Goal: Entertainment & Leisure: Consume media (video, audio)

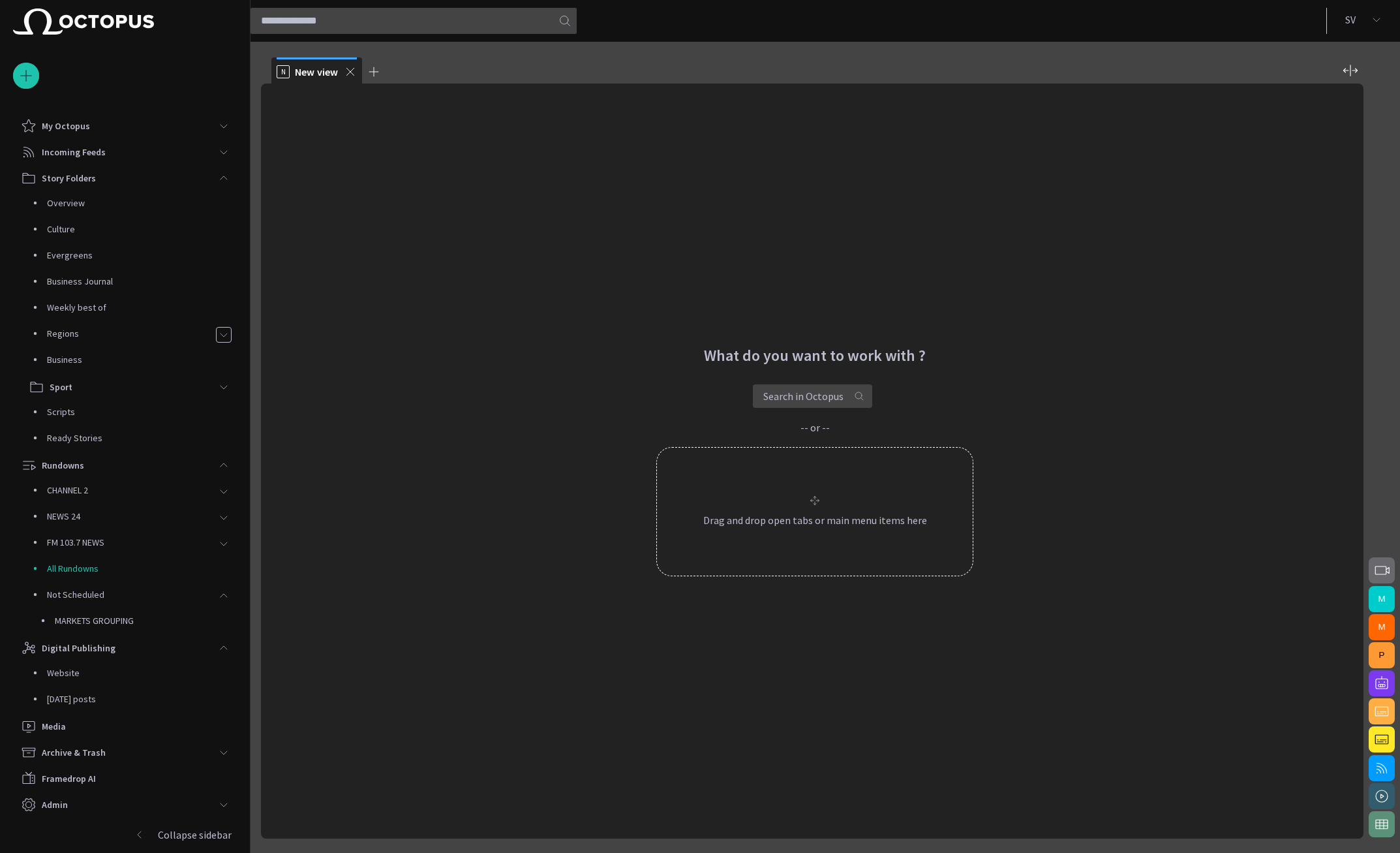
click at [1215, 569] on span "button" at bounding box center [1382, 570] width 16 height 16
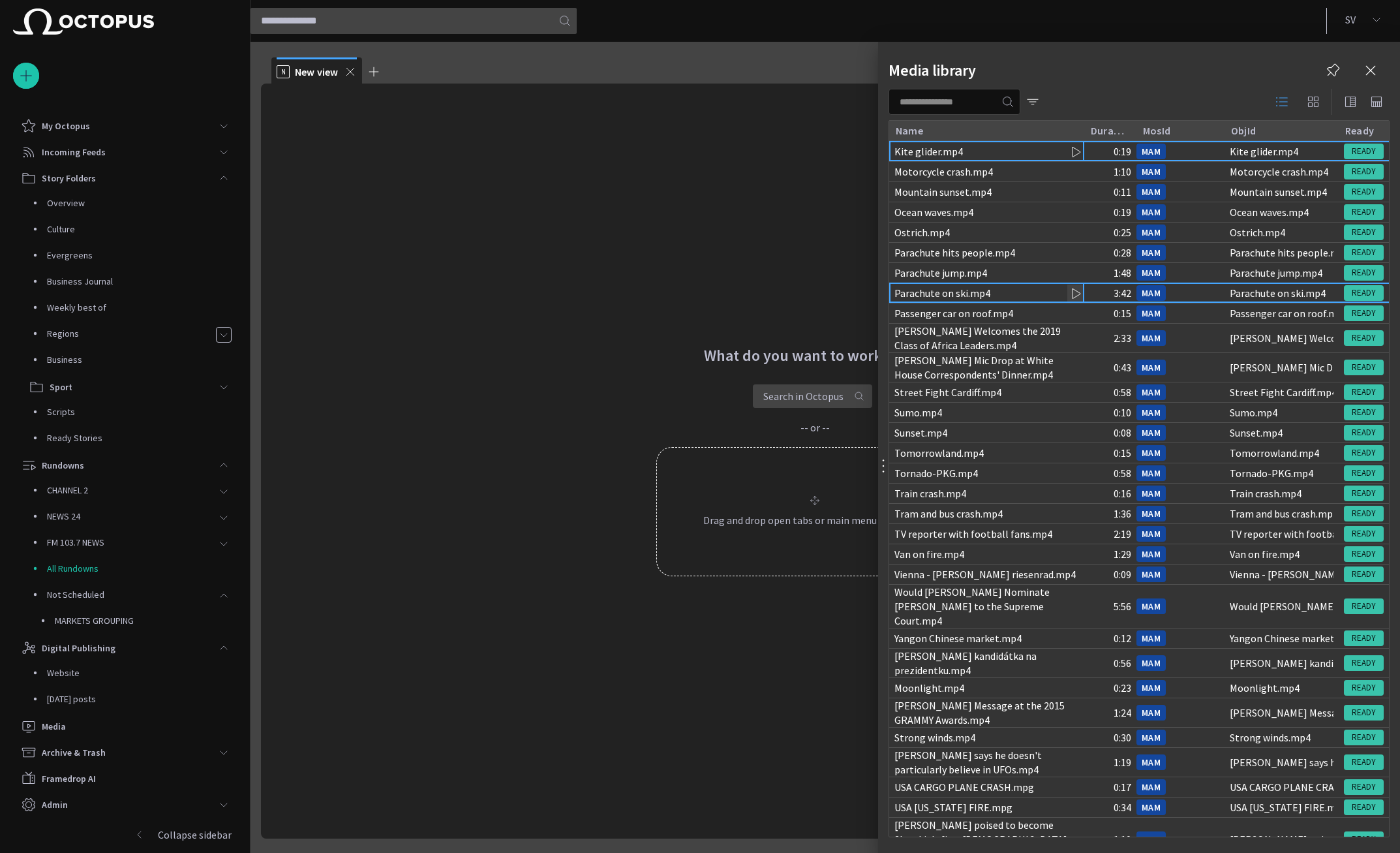
click at [1030, 284] on div "Parachute on ski.mp4" at bounding box center [987, 293] width 195 height 20
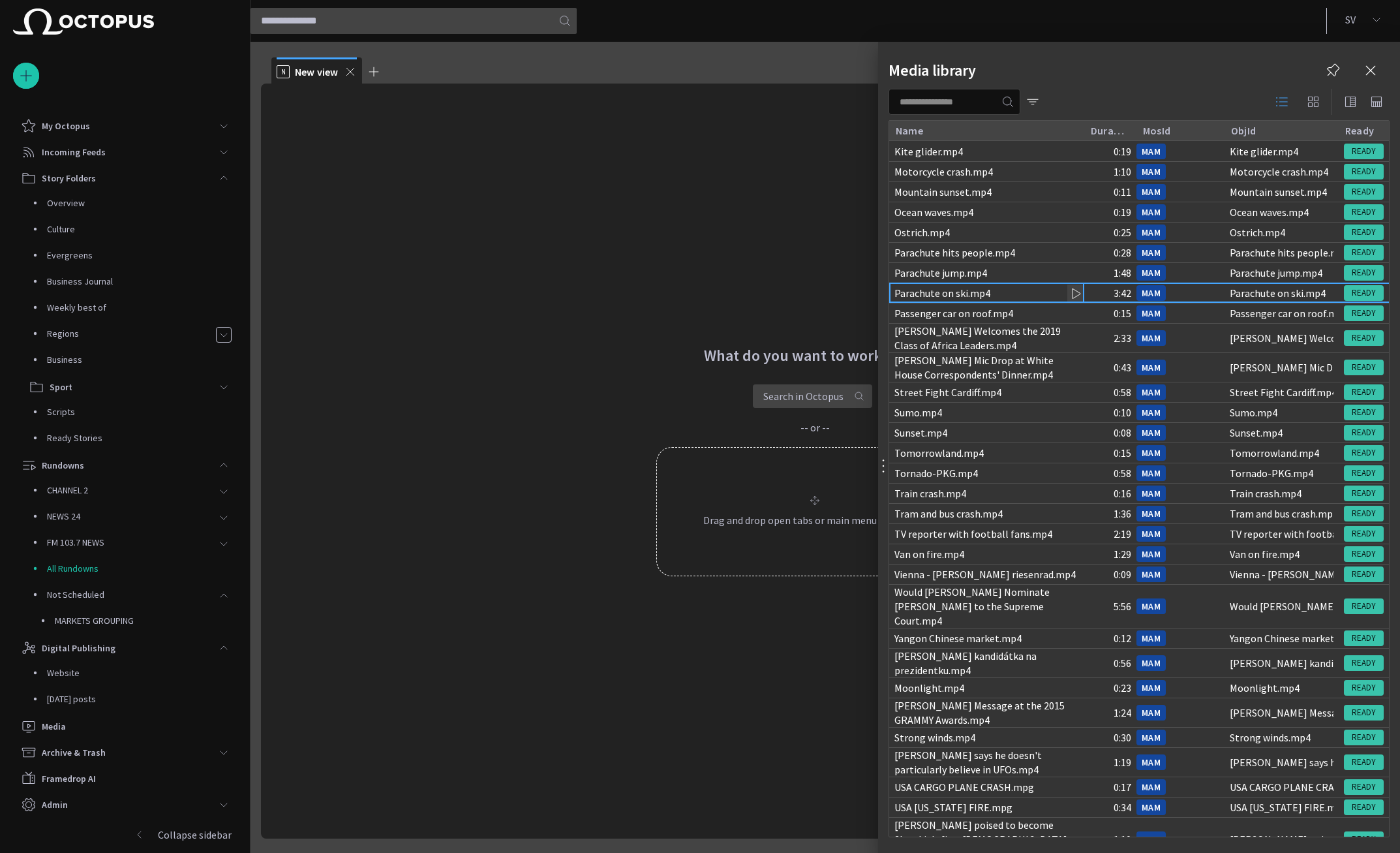
click at [1030, 284] on div "Parachute on ski.mp4" at bounding box center [987, 293] width 195 height 20
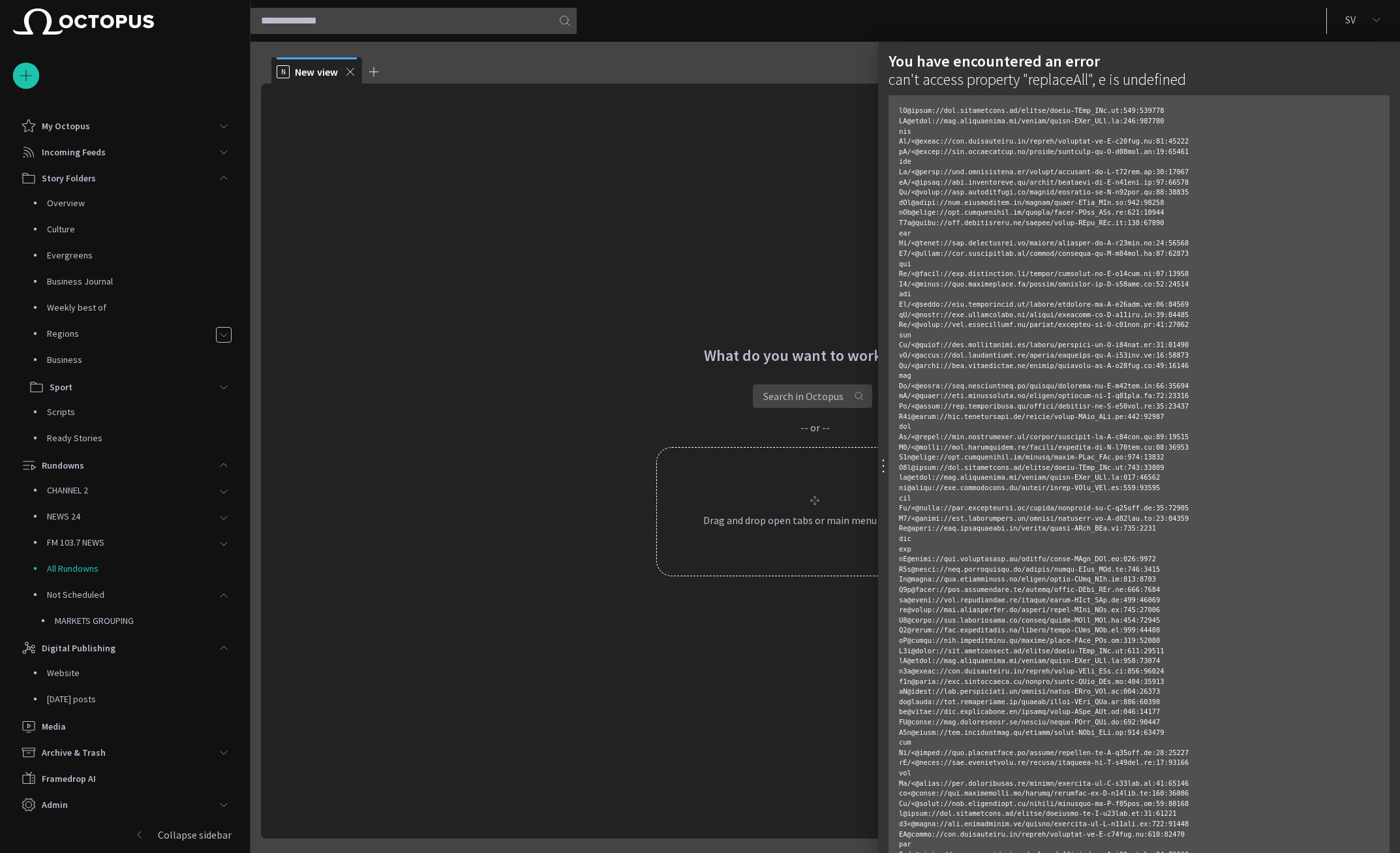
scroll to position [383, 0]
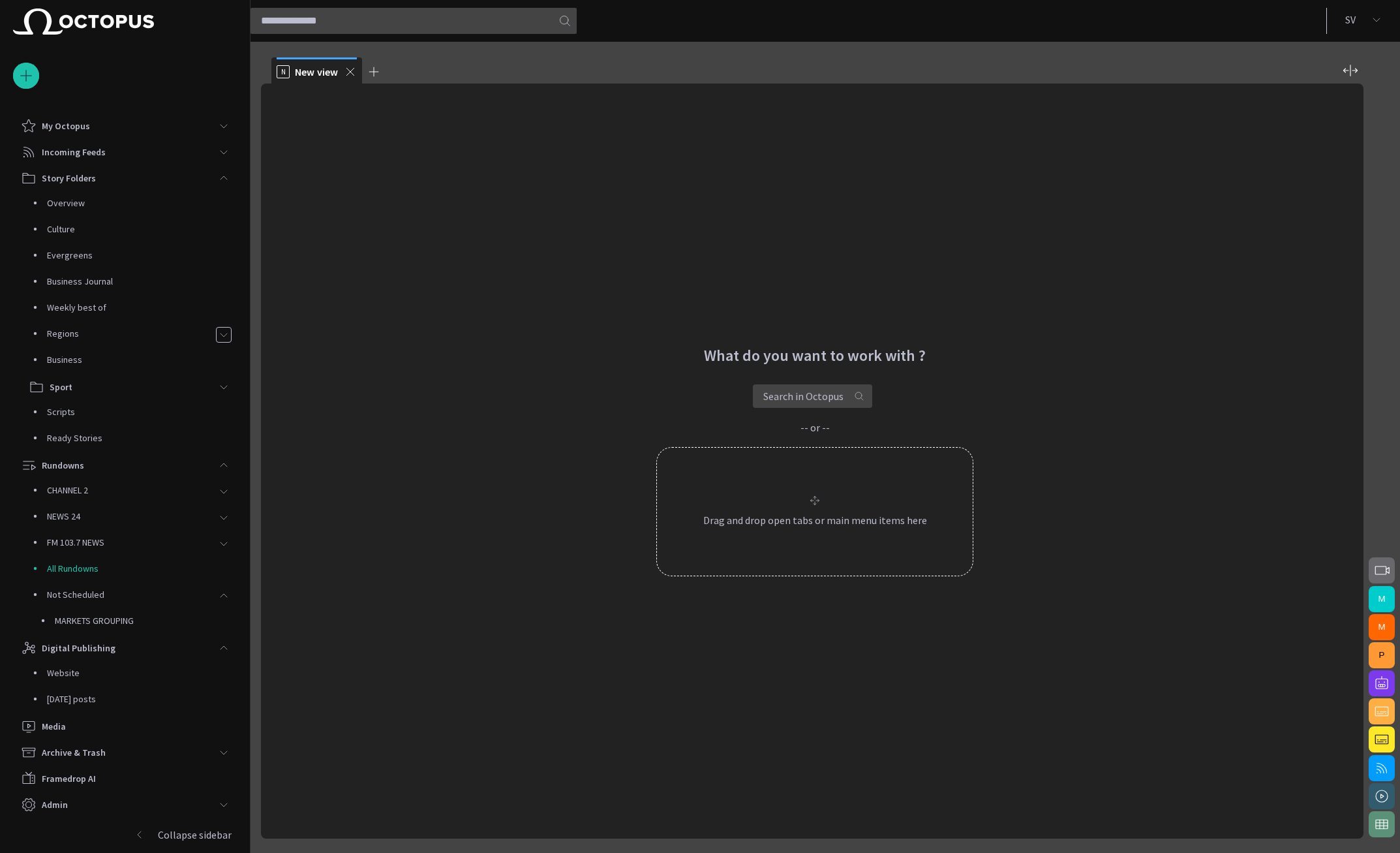
click at [1385, 572] on span "button" at bounding box center [1382, 570] width 16 height 16
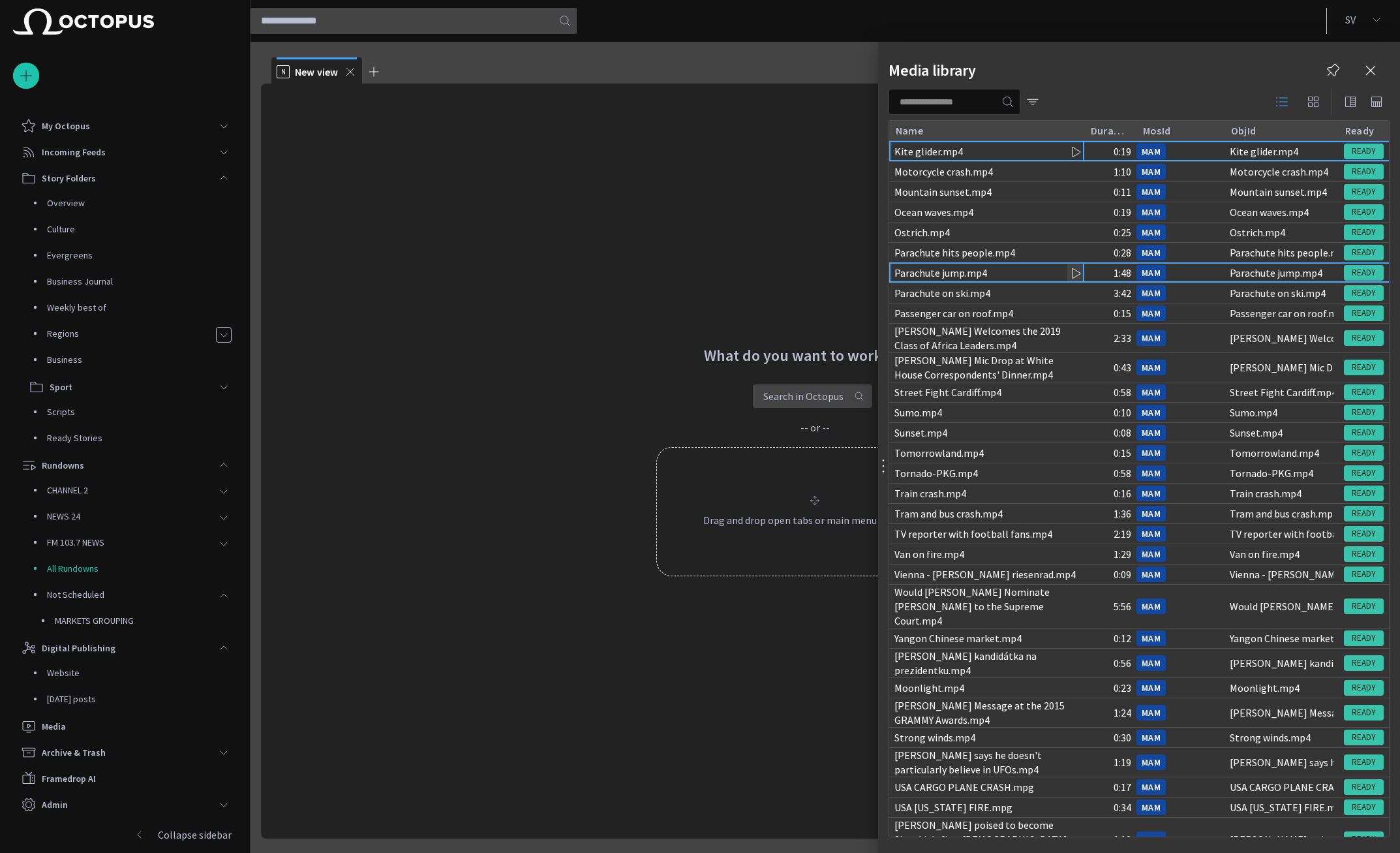
click at [1020, 270] on div "Parachute jump.mp4" at bounding box center [987, 272] width 195 height 20
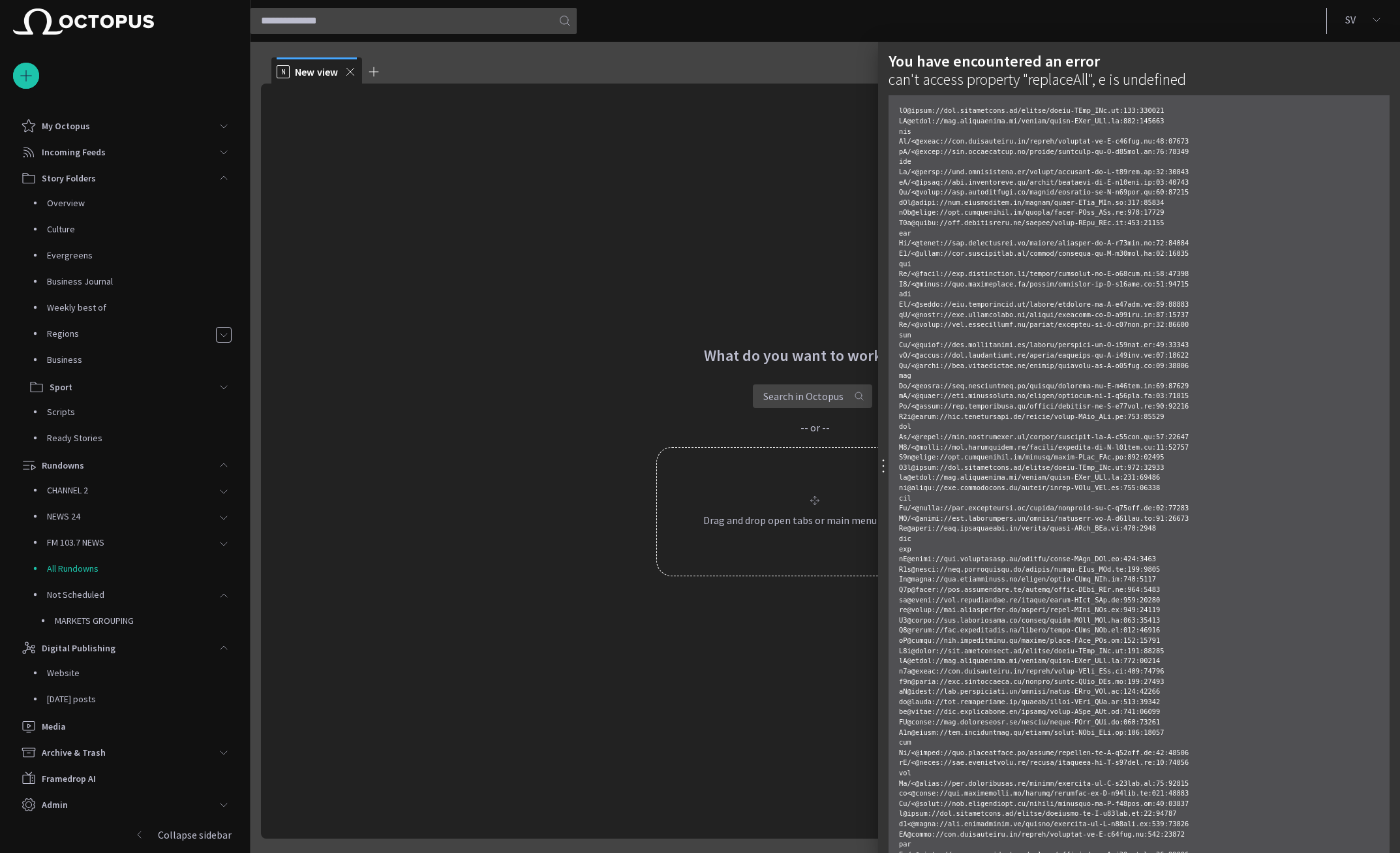
click at [740, 123] on div at bounding box center [700, 426] width 1400 height 853
